Goal: Task Accomplishment & Management: Manage account settings

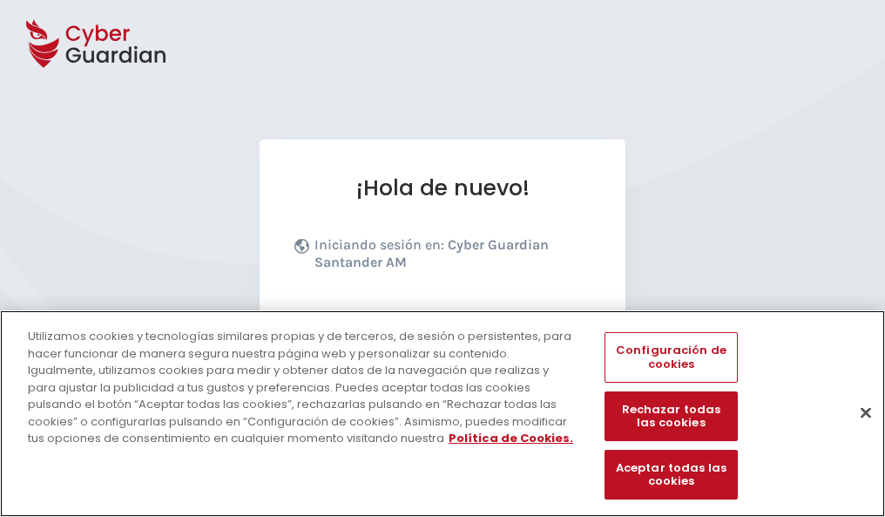
scroll to position [213, 0]
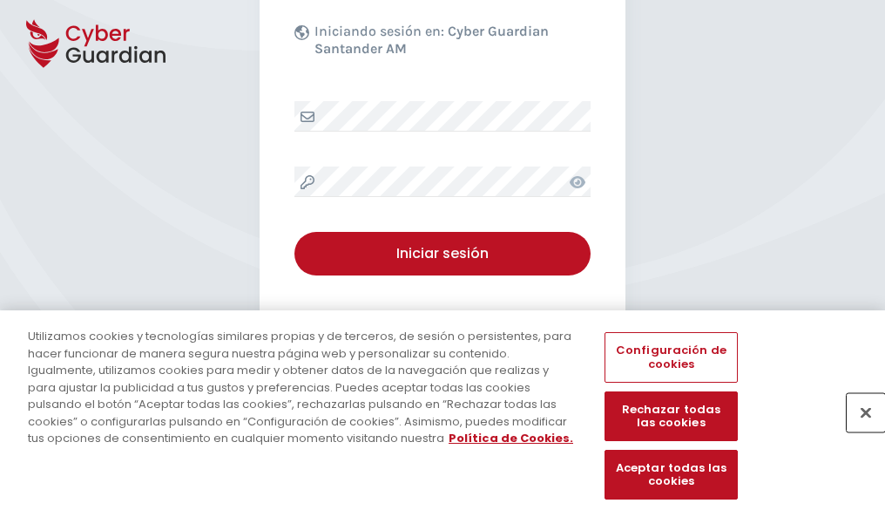
click at [857, 430] on button "Cerrar" at bounding box center [866, 412] width 38 height 38
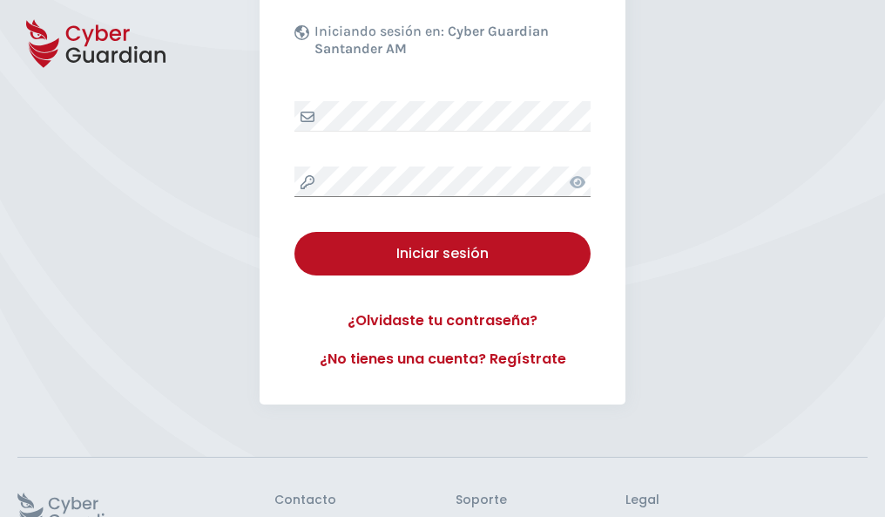
scroll to position [339, 0]
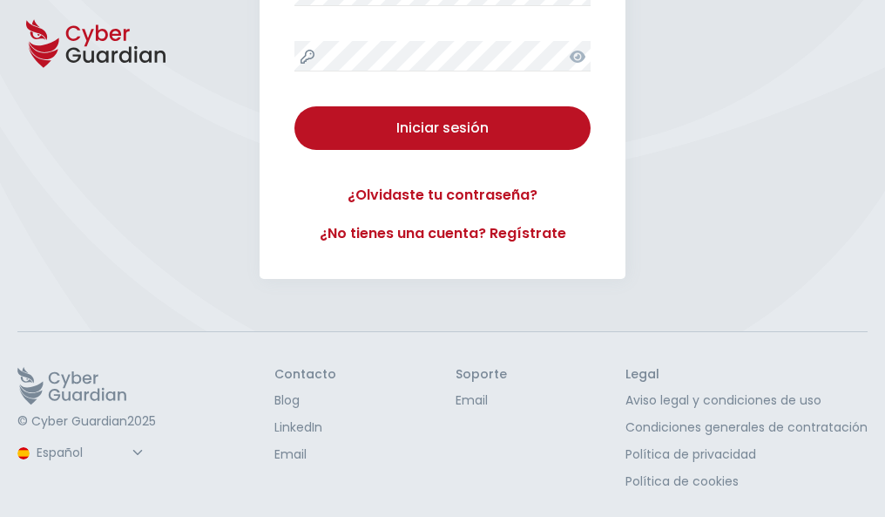
click at [294, 106] on button "Iniciar sesión" at bounding box center [442, 128] width 296 height 44
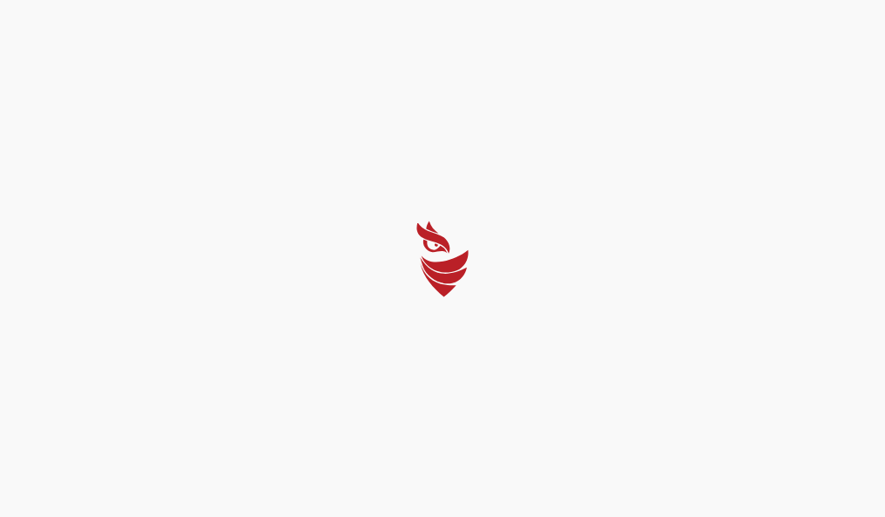
scroll to position [0, 0]
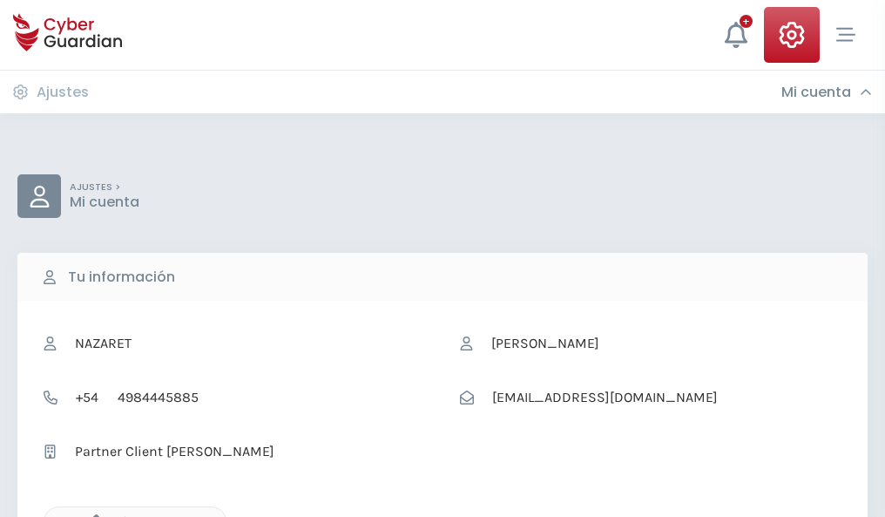
click at [91, 515] on icon "button" at bounding box center [92, 521] width 15 height 15
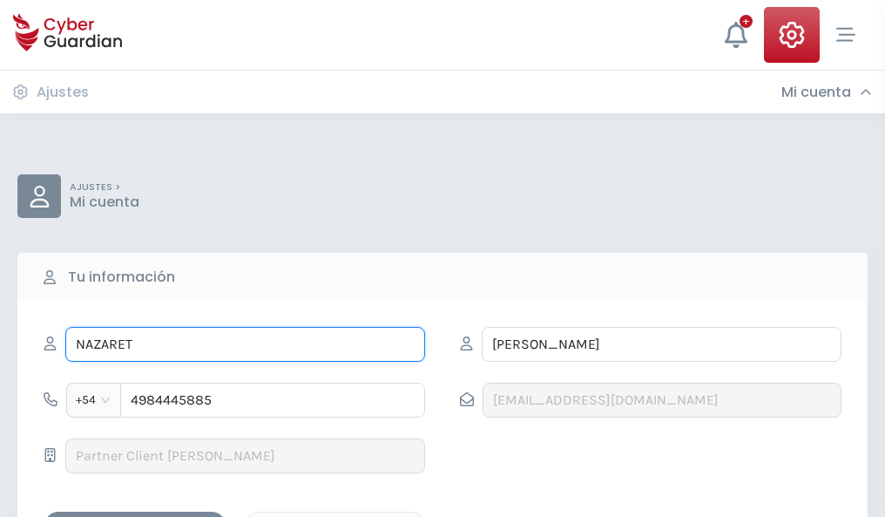
click at [245, 344] on input "NAZARET" at bounding box center [245, 344] width 360 height 35
type input "N"
type input "Asunción"
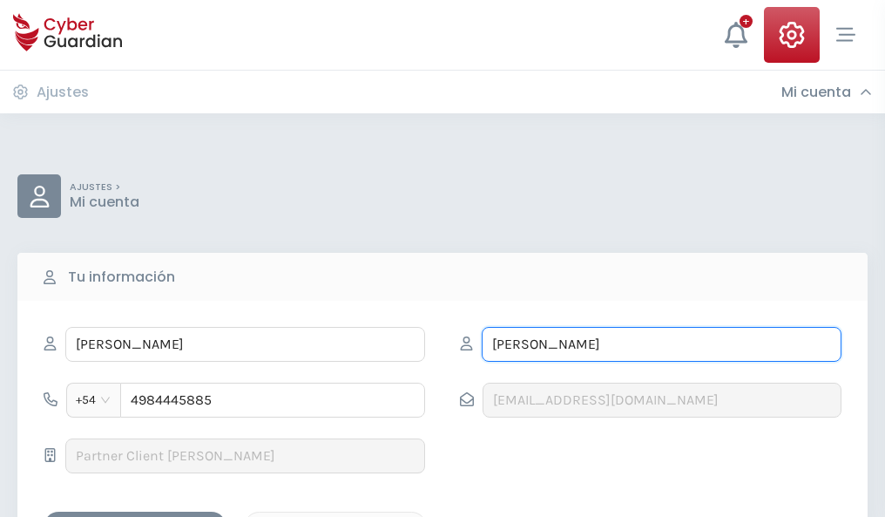
click at [661, 344] on input "NOVOA" at bounding box center [662, 344] width 360 height 35
type input "N"
type input "Ballesteros"
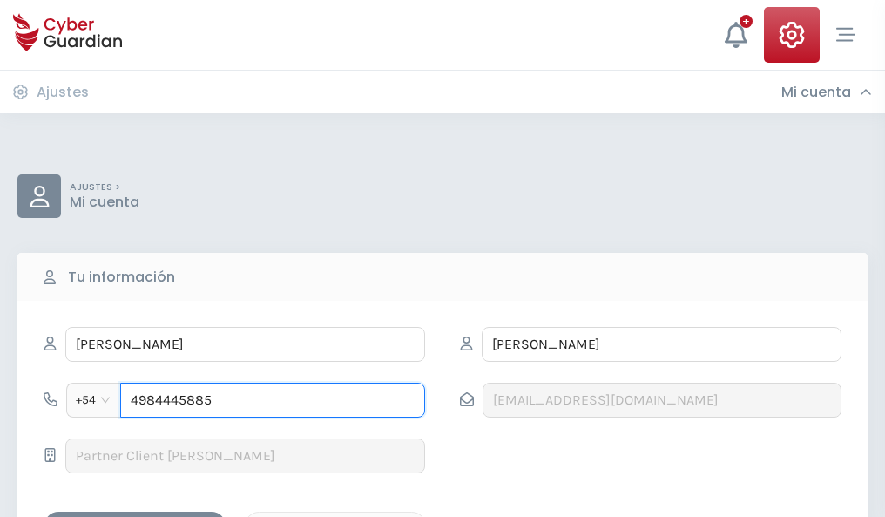
click at [273, 400] on input "4984445885" at bounding box center [272, 399] width 305 height 35
type input "4"
type input "4873508031"
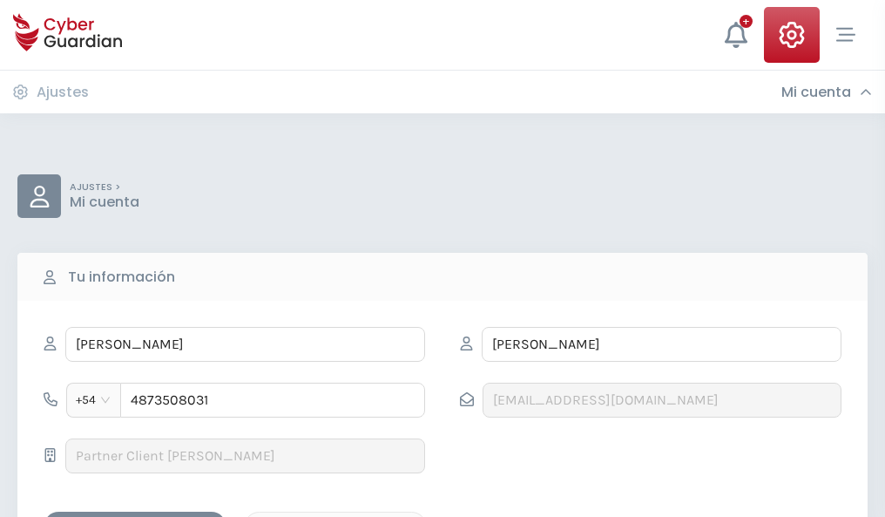
click at [135, 516] on div "Guardar cambios" at bounding box center [135, 527] width 157 height 22
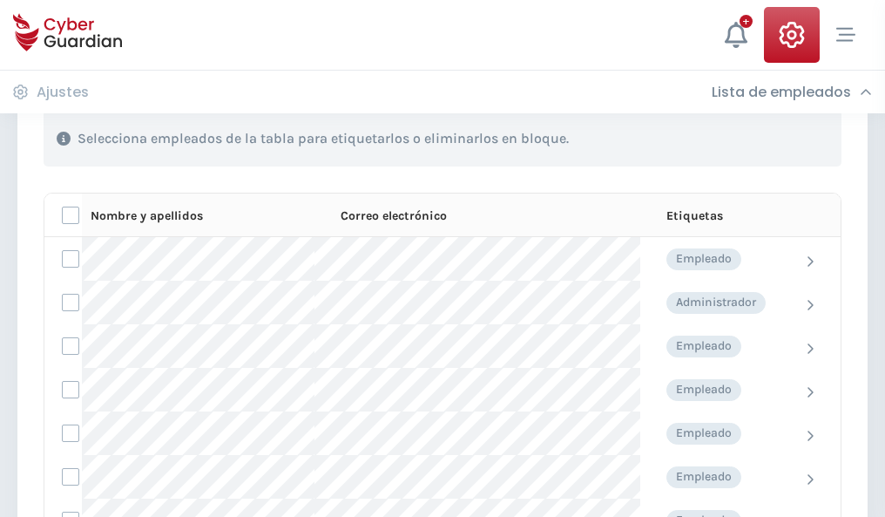
scroll to position [746, 0]
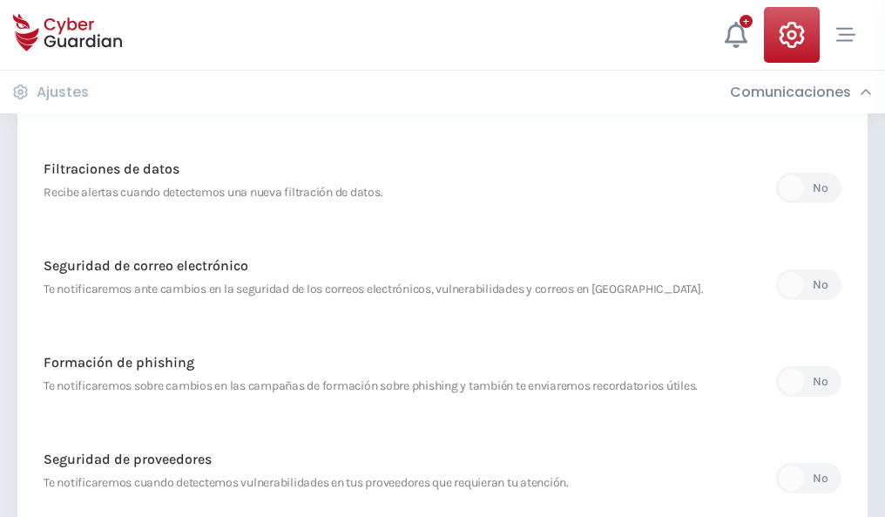
scroll to position [917, 0]
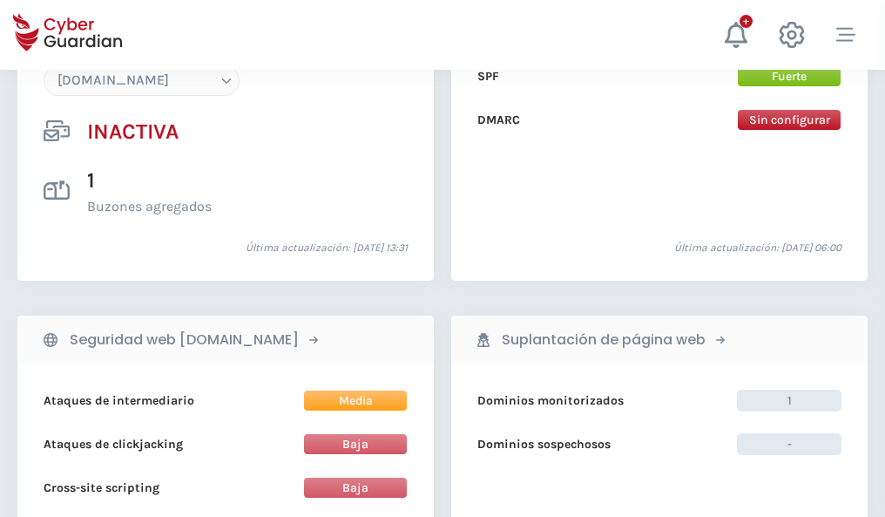
scroll to position [1640, 0]
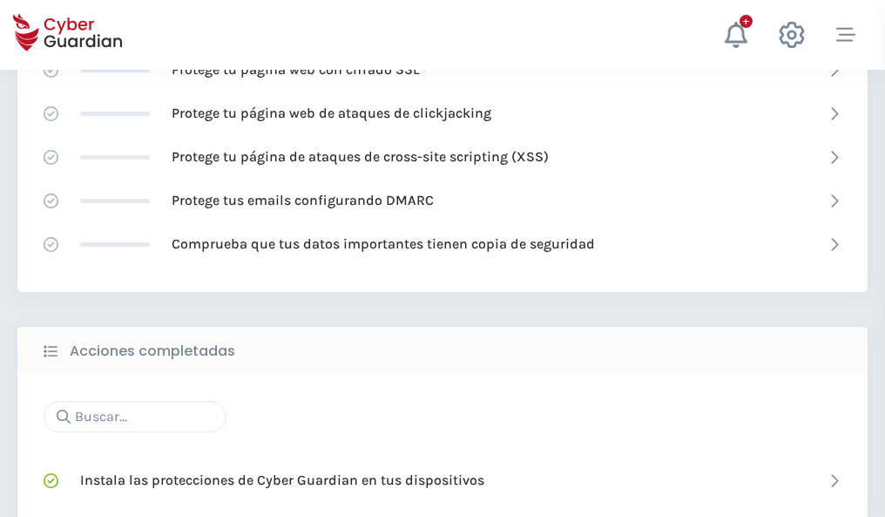
scroll to position [1160, 0]
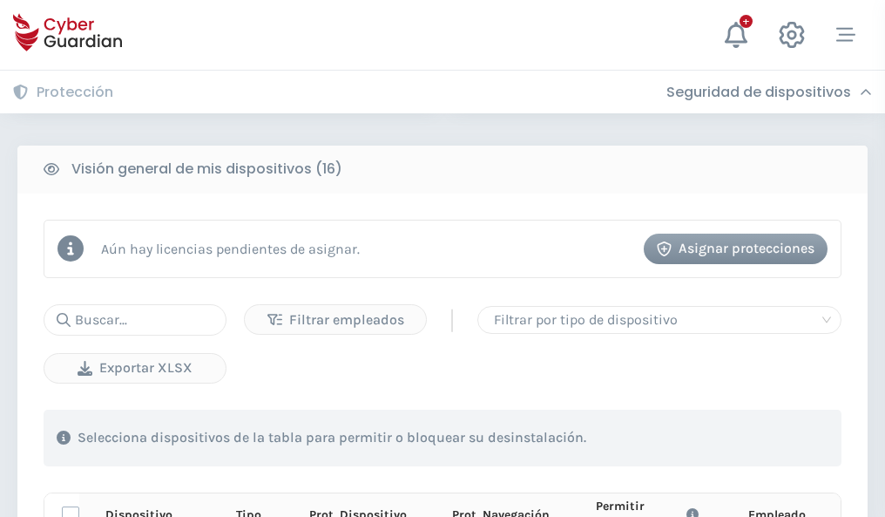
scroll to position [1539, 0]
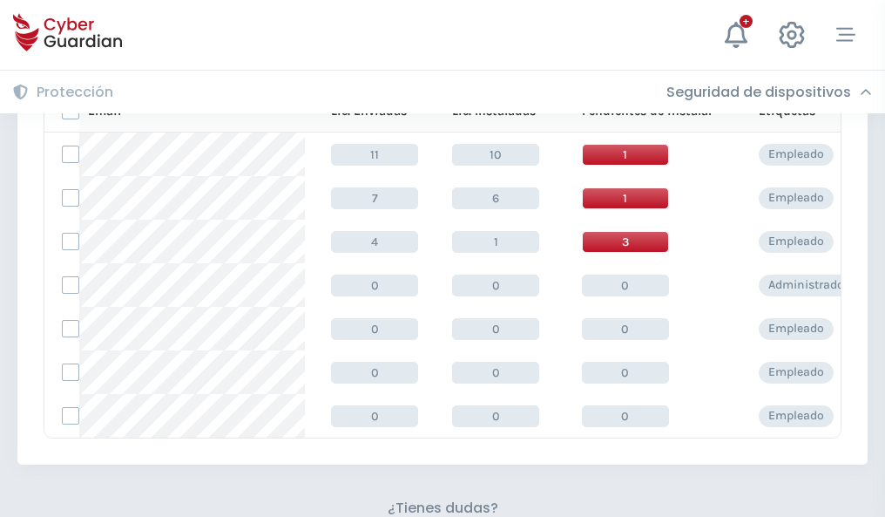
scroll to position [765, 0]
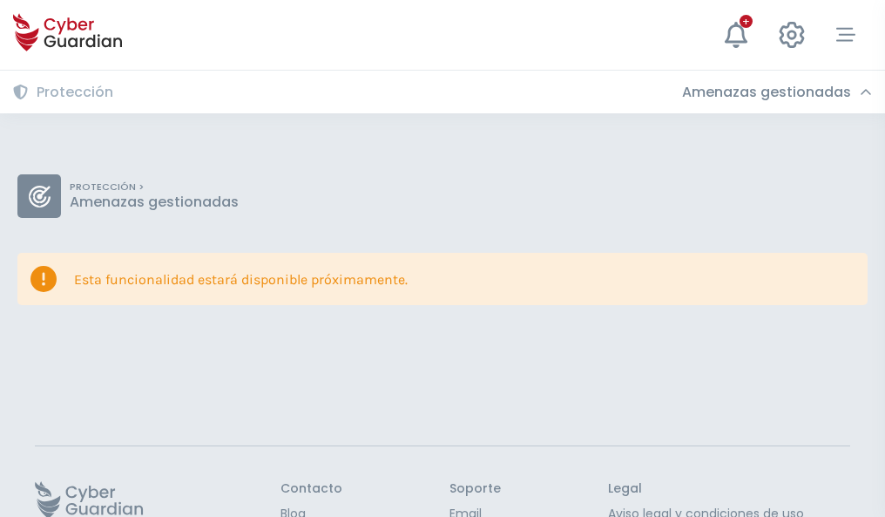
scroll to position [113, 0]
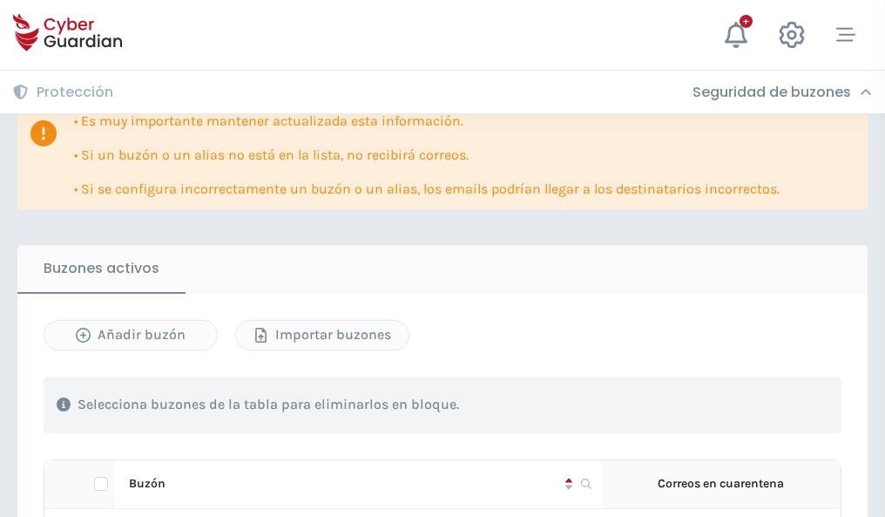
scroll to position [1024, 0]
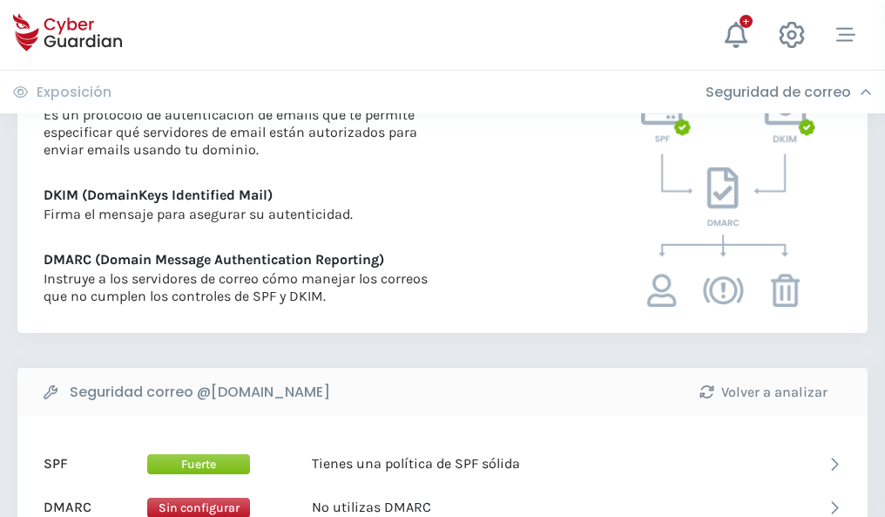
scroll to position [940, 0]
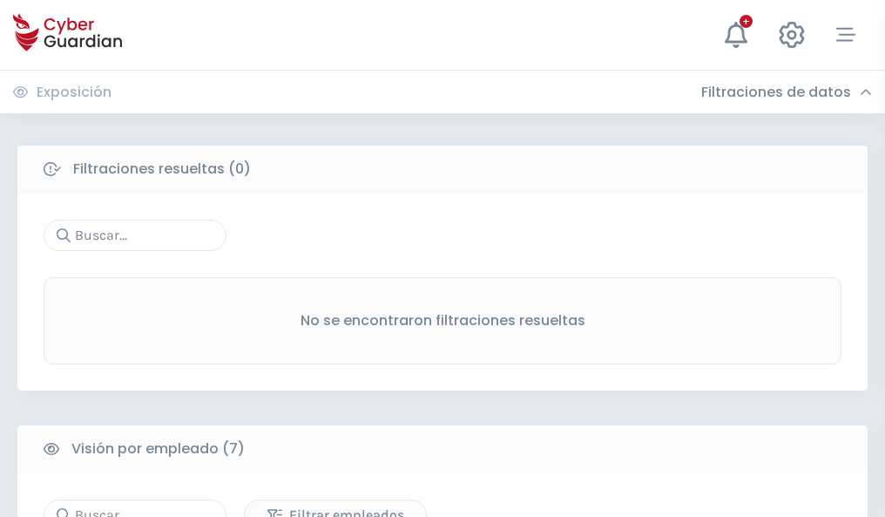
scroll to position [1441, 0]
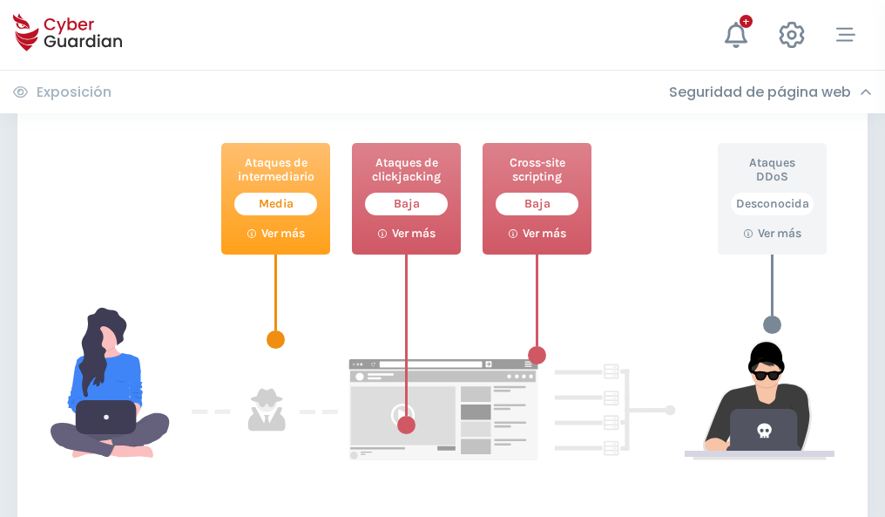
scroll to position [949, 0]
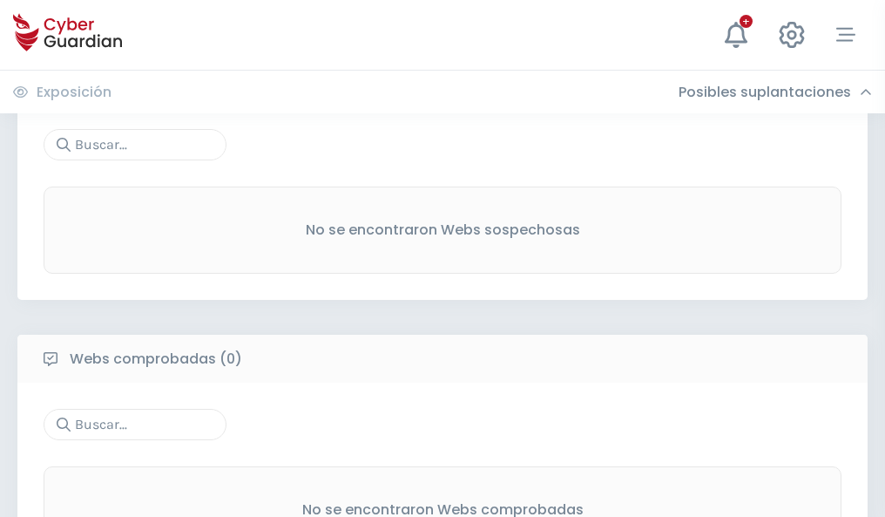
scroll to position [911, 0]
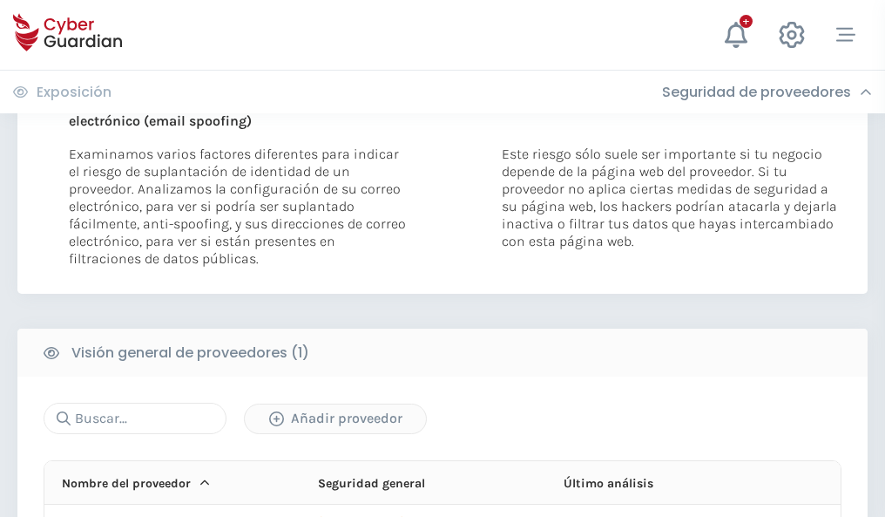
scroll to position [905, 0]
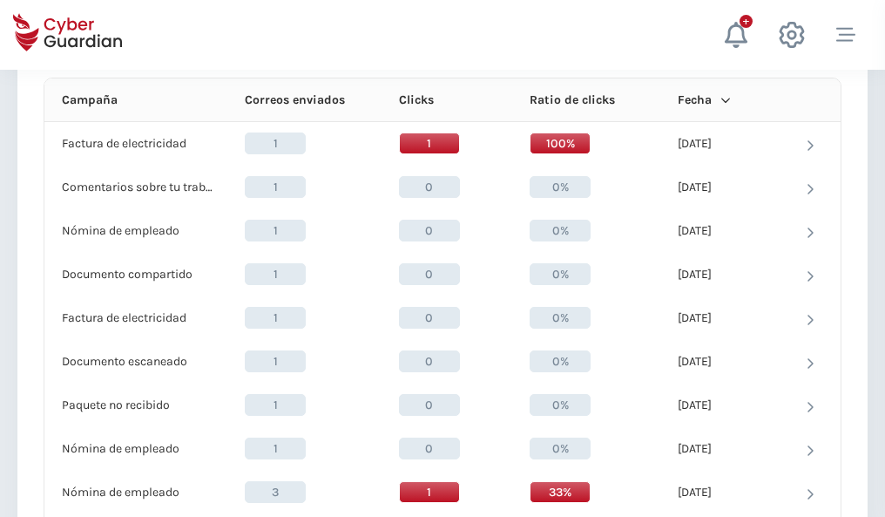
scroll to position [1562, 0]
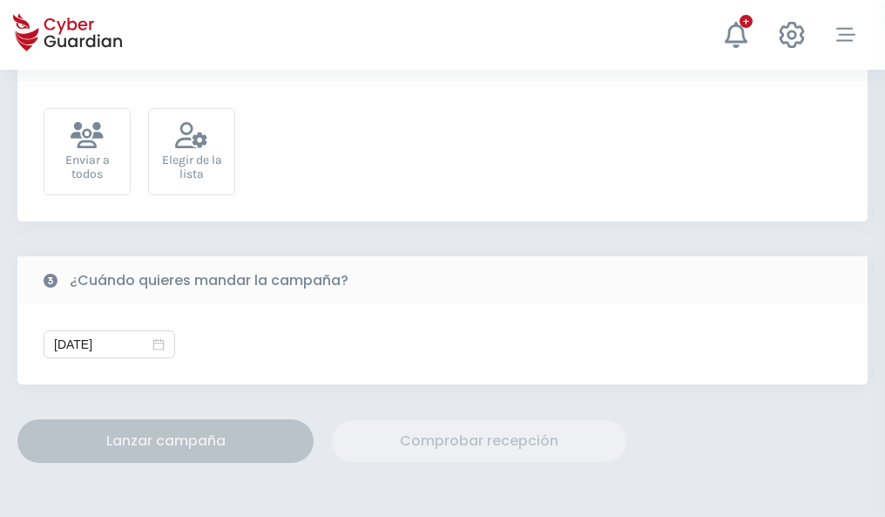
scroll to position [638, 0]
